Goal: Use online tool/utility: Utilize a website feature to perform a specific function

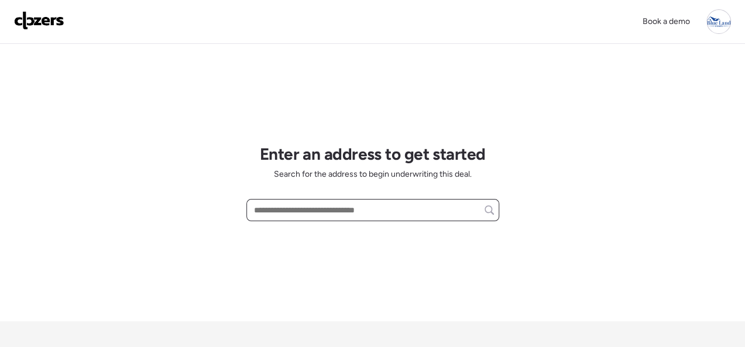
click at [291, 208] on input "text" at bounding box center [373, 210] width 242 height 16
paste input "**********"
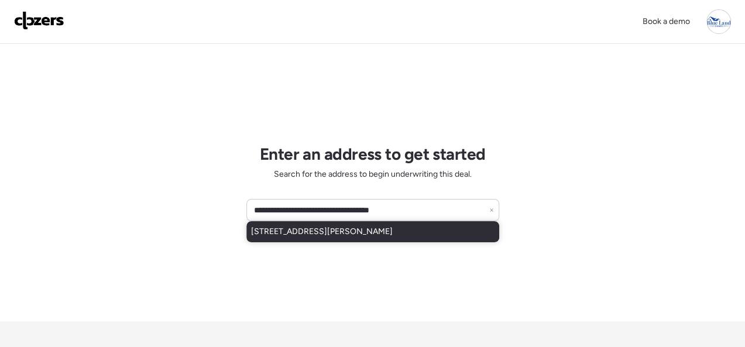
click at [296, 229] on span "[STREET_ADDRESS][PERSON_NAME]" at bounding box center [322, 232] width 142 height 12
type input "**********"
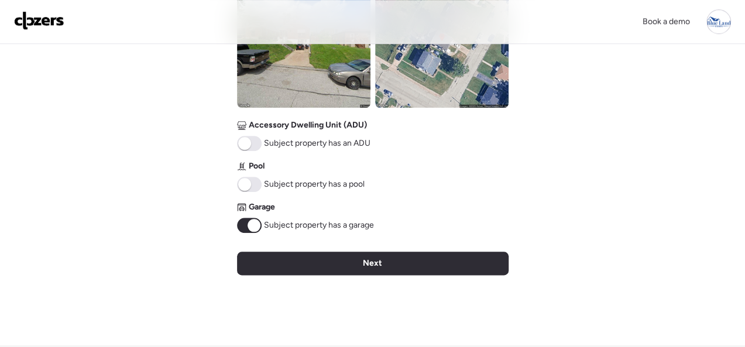
scroll to position [585, 0]
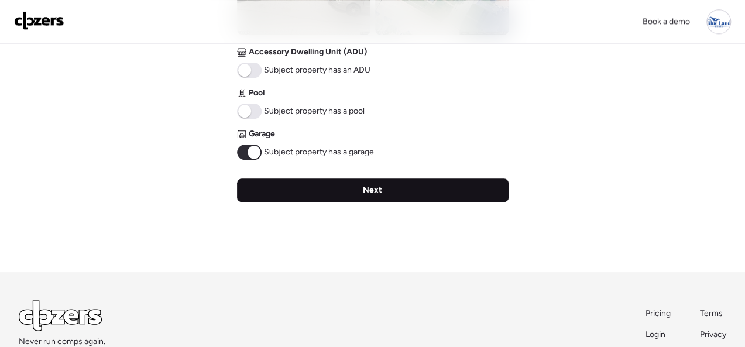
click at [359, 191] on div "Next" at bounding box center [373, 190] width 272 height 23
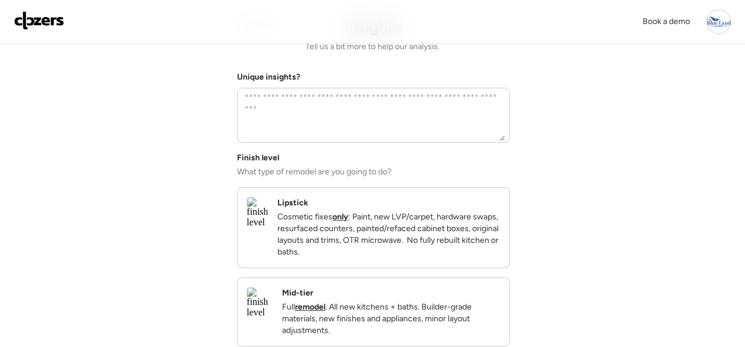
scroll to position [0, 0]
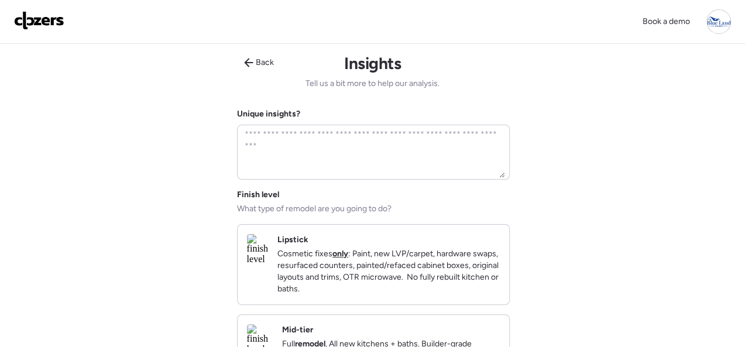
click at [486, 240] on div "Lipstick Cosmetic fixes only : Paint, new LVP/carpet, hardware swaps, resurface…" at bounding box center [388, 264] width 222 height 61
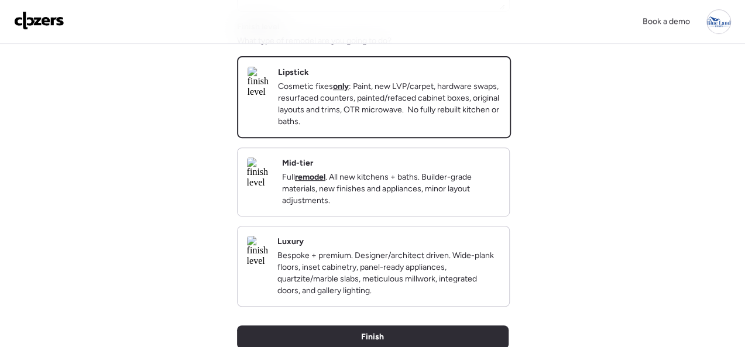
scroll to position [293, 0]
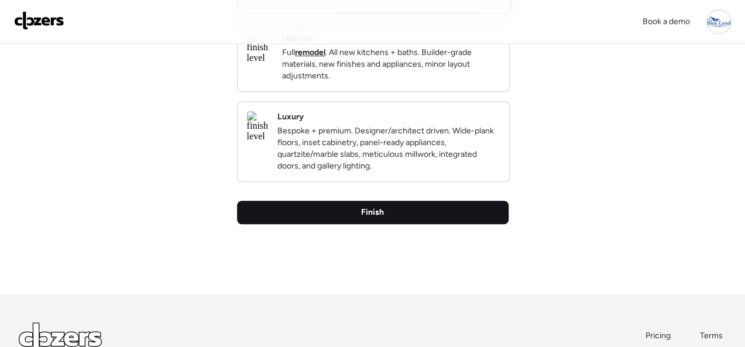
click at [362, 218] on span "Finish" at bounding box center [372, 213] width 23 height 12
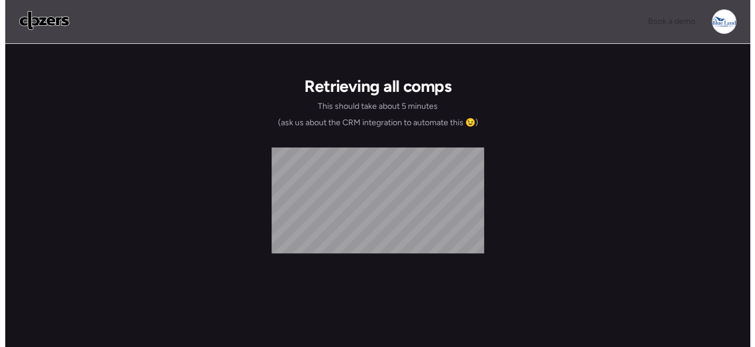
scroll to position [0, 0]
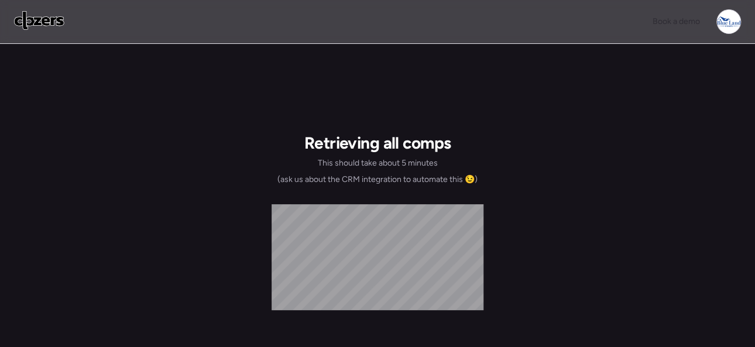
click at [45, 20] on img at bounding box center [39, 20] width 50 height 19
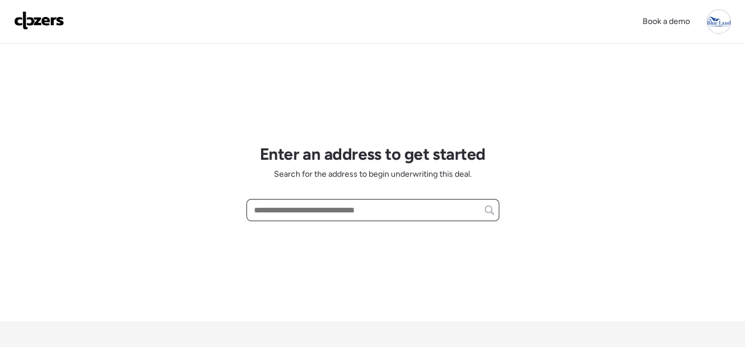
click at [290, 205] on input "text" at bounding box center [373, 210] width 242 height 16
paste input "**********"
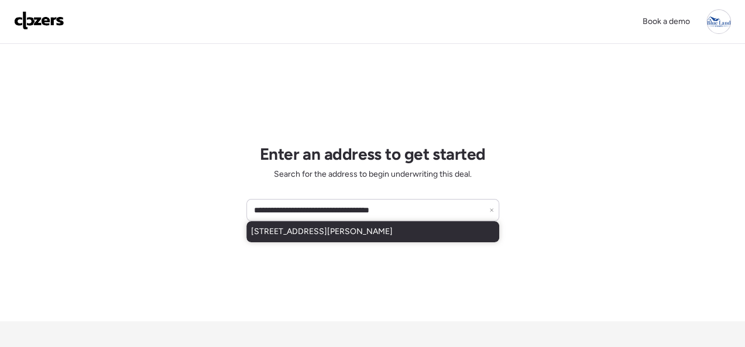
click at [270, 234] on span "[STREET_ADDRESS][PERSON_NAME]" at bounding box center [322, 232] width 142 height 12
type input "**********"
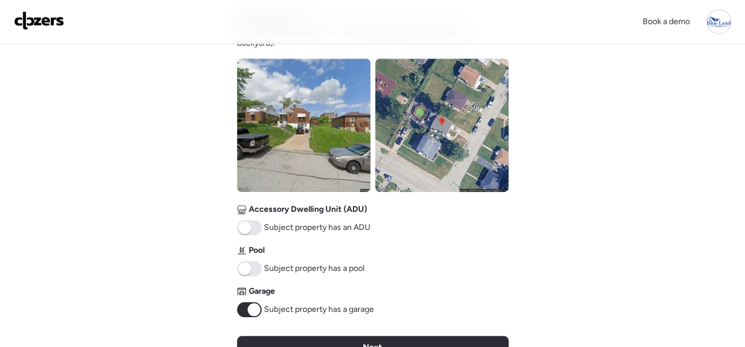
scroll to position [527, 0]
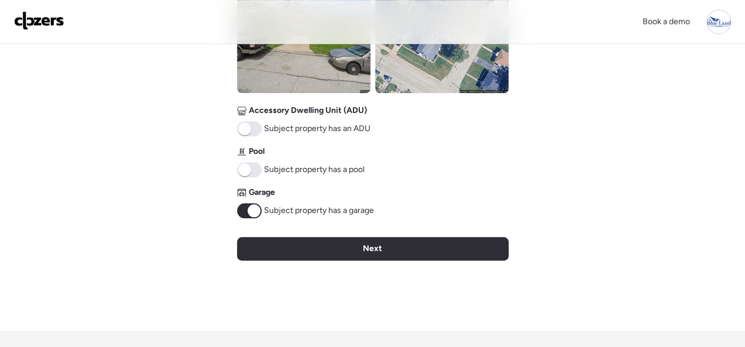
click at [253, 212] on span at bounding box center [254, 210] width 13 height 13
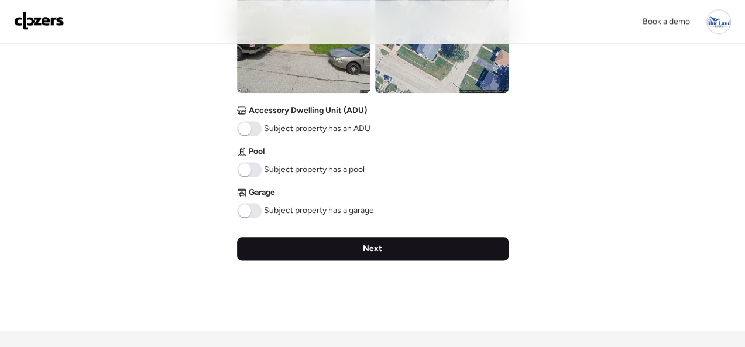
click at [366, 249] on span "Next" at bounding box center [372, 249] width 19 height 12
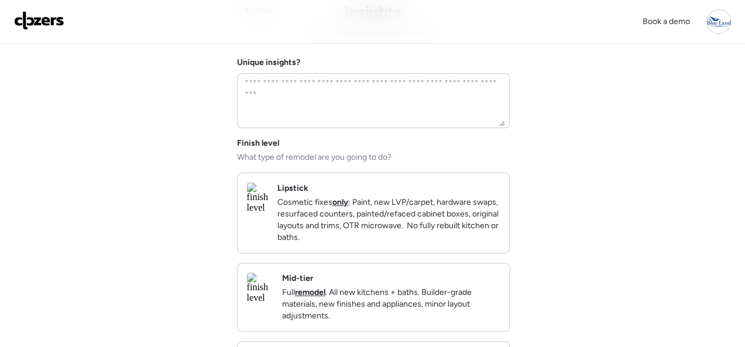
scroll to position [0, 0]
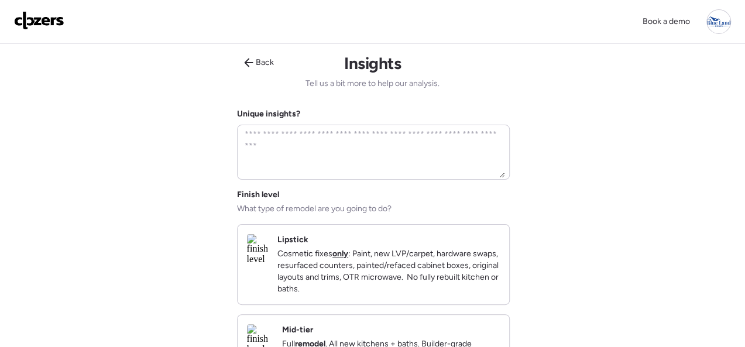
click at [475, 243] on div "Lipstick Cosmetic fixes only : Paint, new LVP/carpet, hardware swaps, resurface…" at bounding box center [388, 264] width 222 height 61
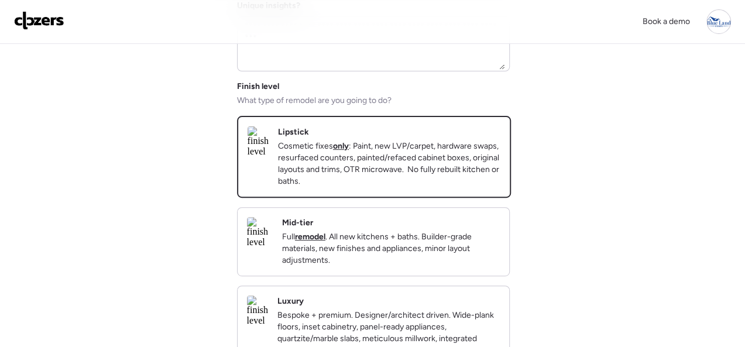
scroll to position [234, 0]
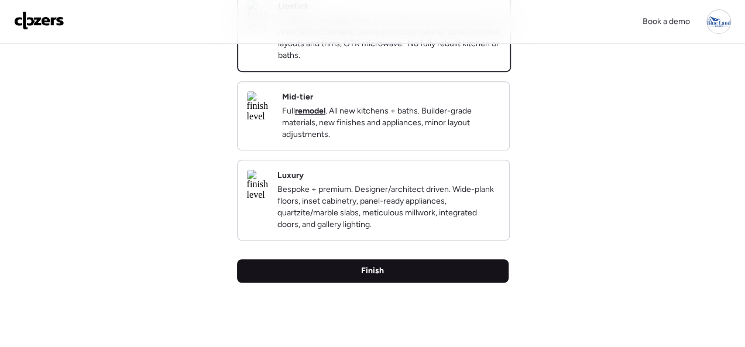
click at [356, 283] on div "Finish" at bounding box center [373, 270] width 272 height 23
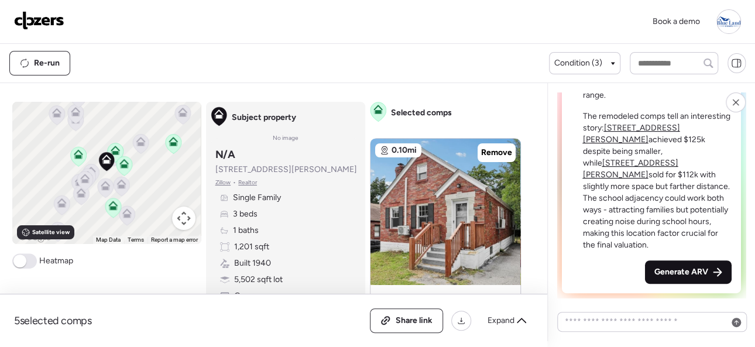
click at [660, 266] on span "Generate ARV" at bounding box center [681, 272] width 54 height 12
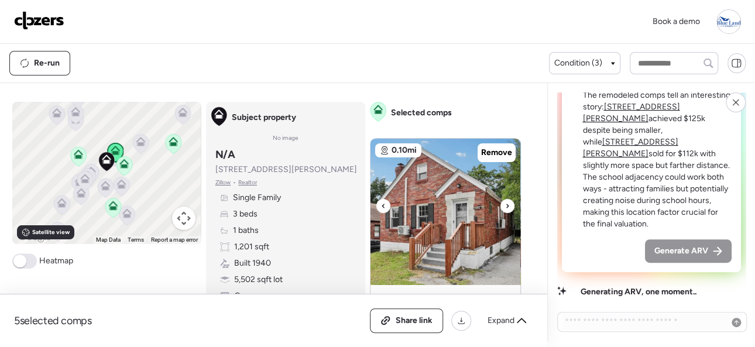
scroll to position [117, 0]
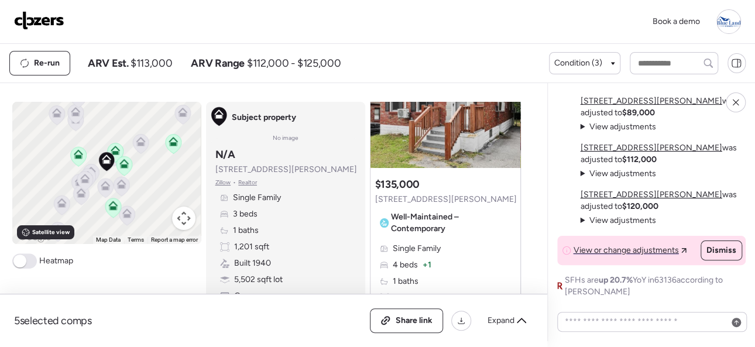
click at [39, 17] on img at bounding box center [39, 20] width 50 height 19
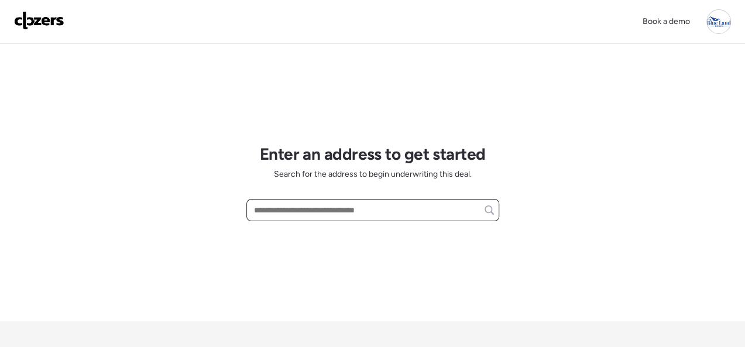
click at [303, 210] on input "text" at bounding box center [373, 210] width 242 height 16
paste input "**********"
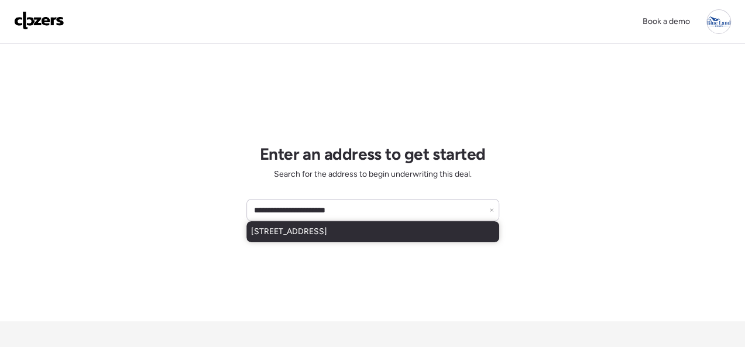
click at [300, 234] on span "2719 Belt Ave, Saint Louis, MO, 63112" at bounding box center [289, 232] width 76 height 12
type input "**********"
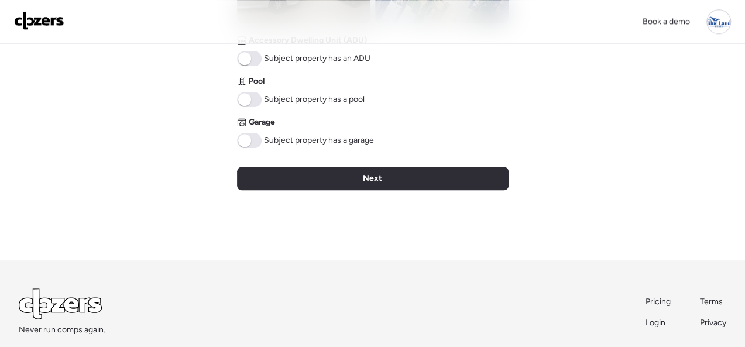
scroll to position [642, 0]
